Goal: Complete application form

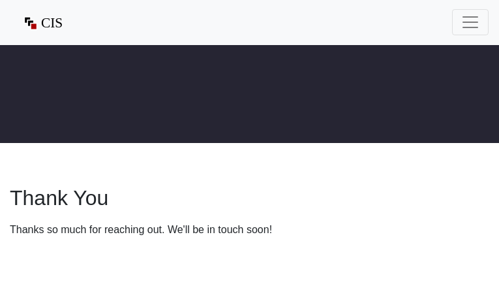
type input "[EMAIL_ADDRESS][DOMAIN_NAME]"
type input "8319806186"
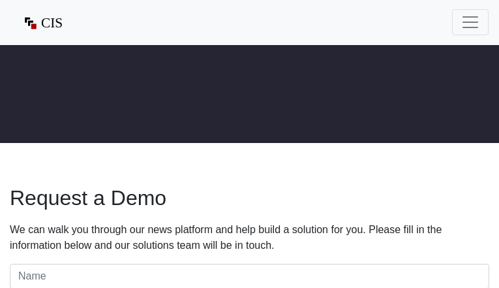
type input "[EMAIL_ADDRESS][DOMAIN_NAME]"
type input "3496542107"
type input "kfvZbXPJDZWZj"
type input "wgTRVKTnmzfhuM"
type input "[EMAIL_ADDRESS][DOMAIN_NAME]"
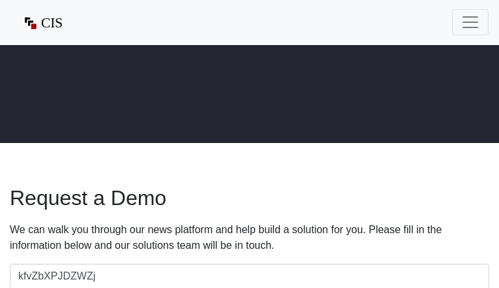
type input "4820052634"
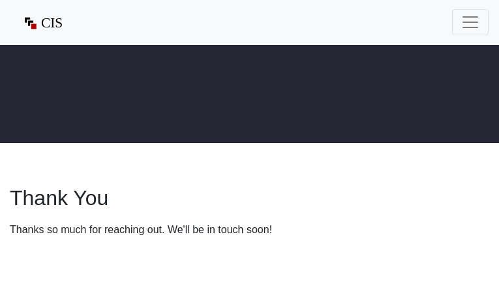
type input "[EMAIL_ADDRESS][DOMAIN_NAME]"
type input "3935162026"
